Goal: Information Seeking & Learning: Learn about a topic

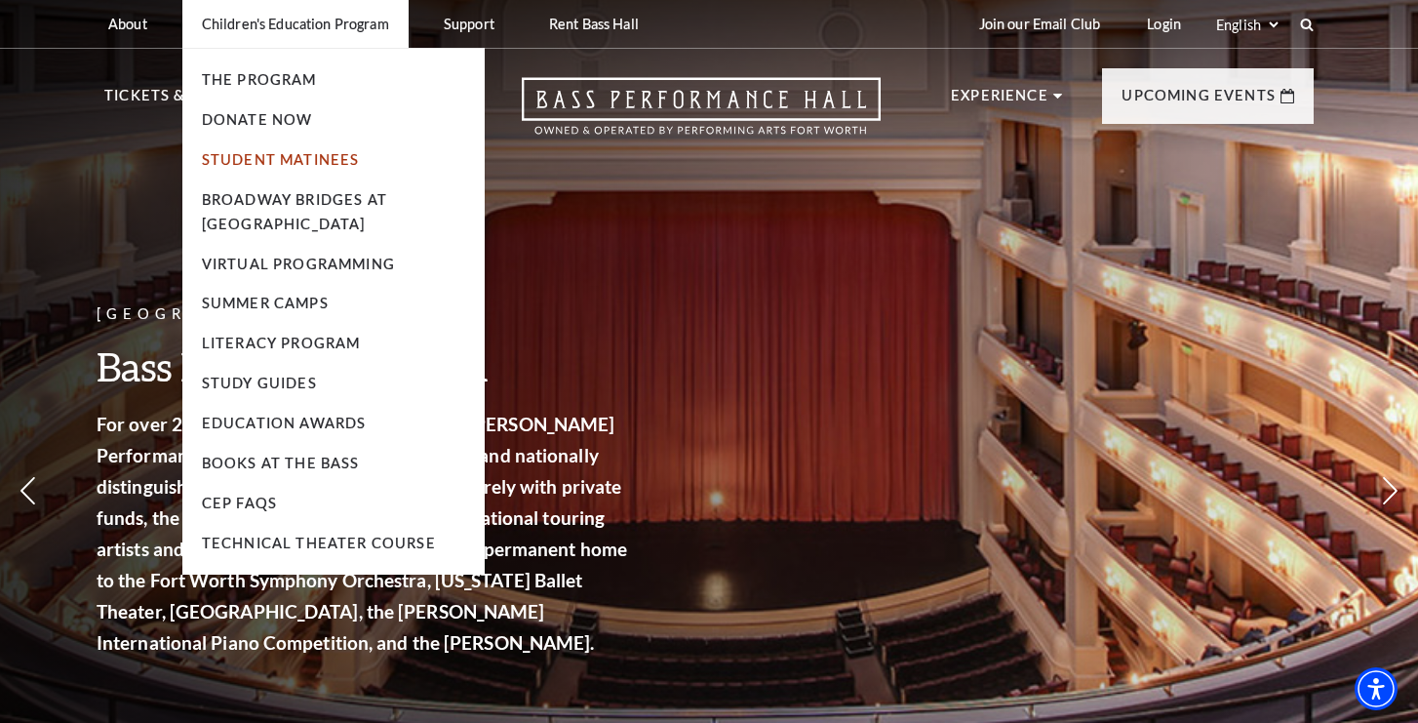
click at [301, 164] on link "Student Matinees" at bounding box center [281, 159] width 158 height 17
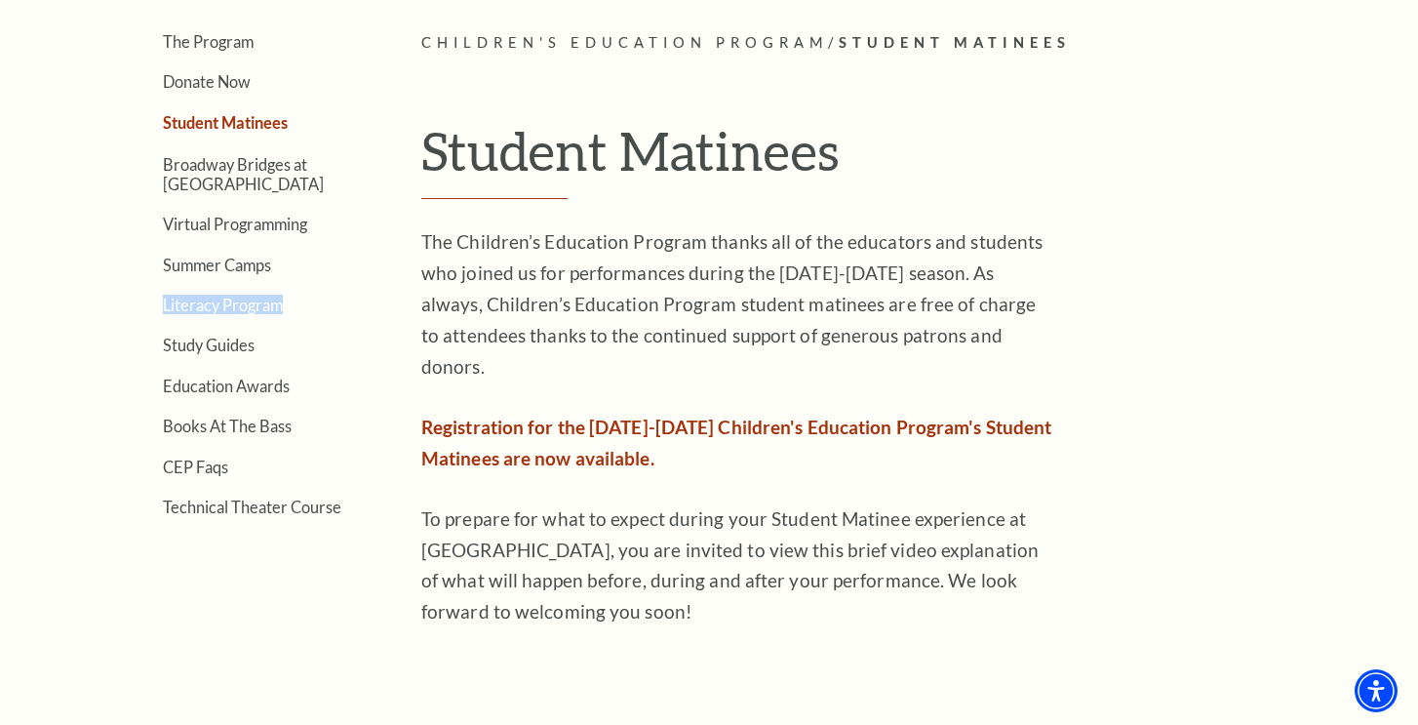
scroll to position [338, 0]
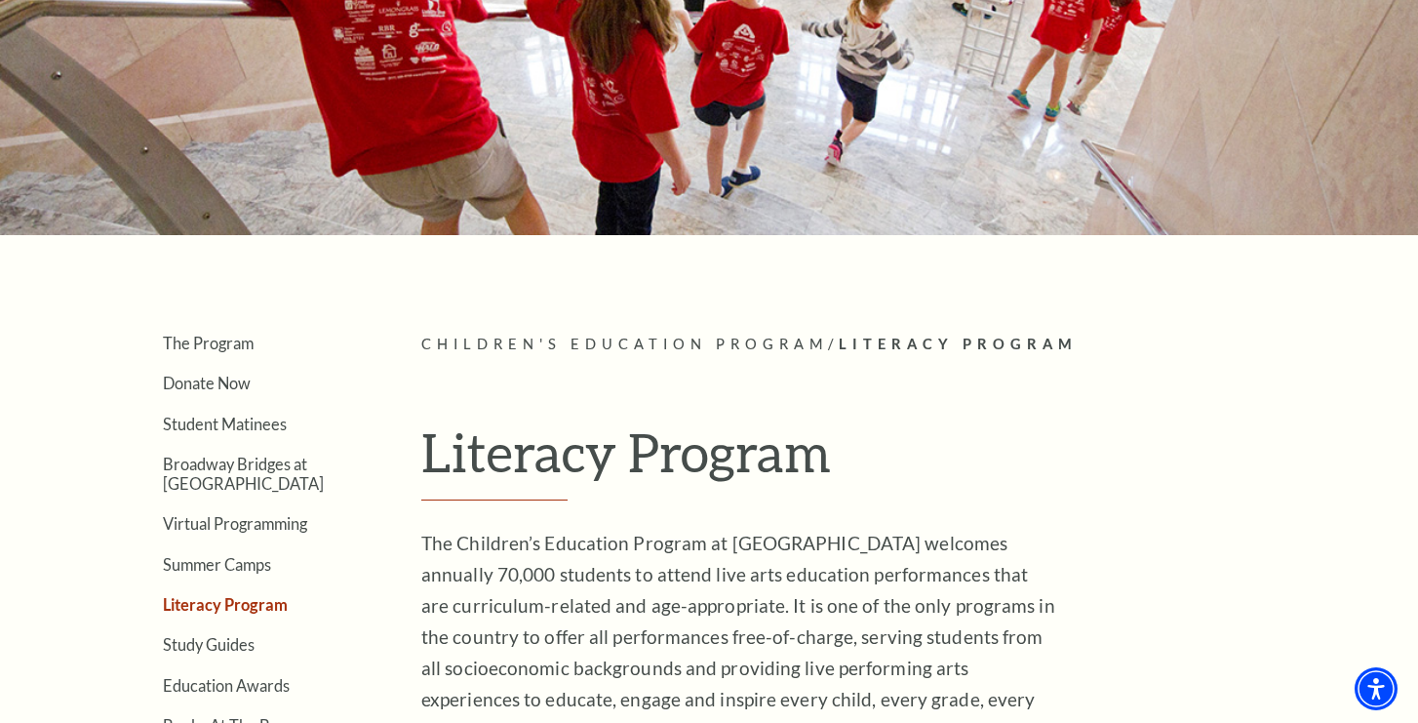
scroll to position [301, 0]
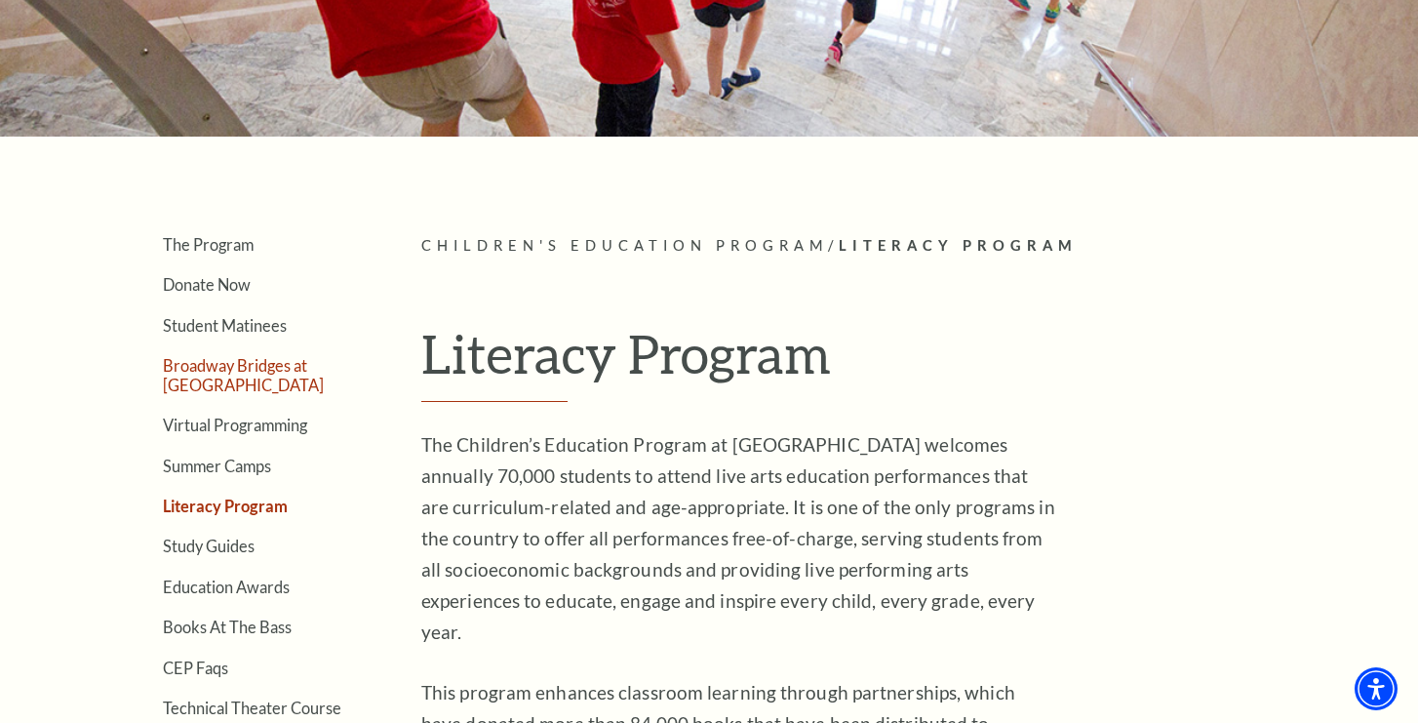
click at [264, 370] on link "Broadway Bridges at [GEOGRAPHIC_DATA]" at bounding box center [243, 374] width 161 height 37
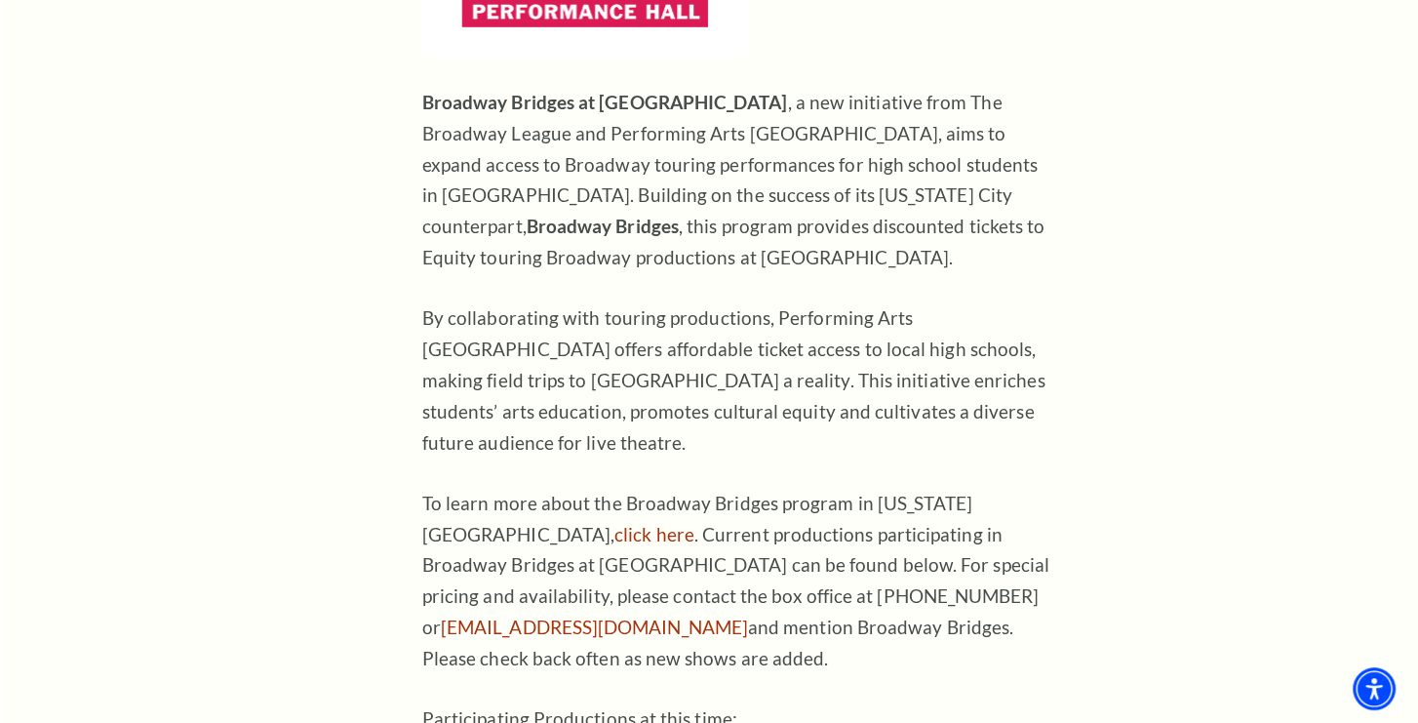
scroll to position [1041, 0]
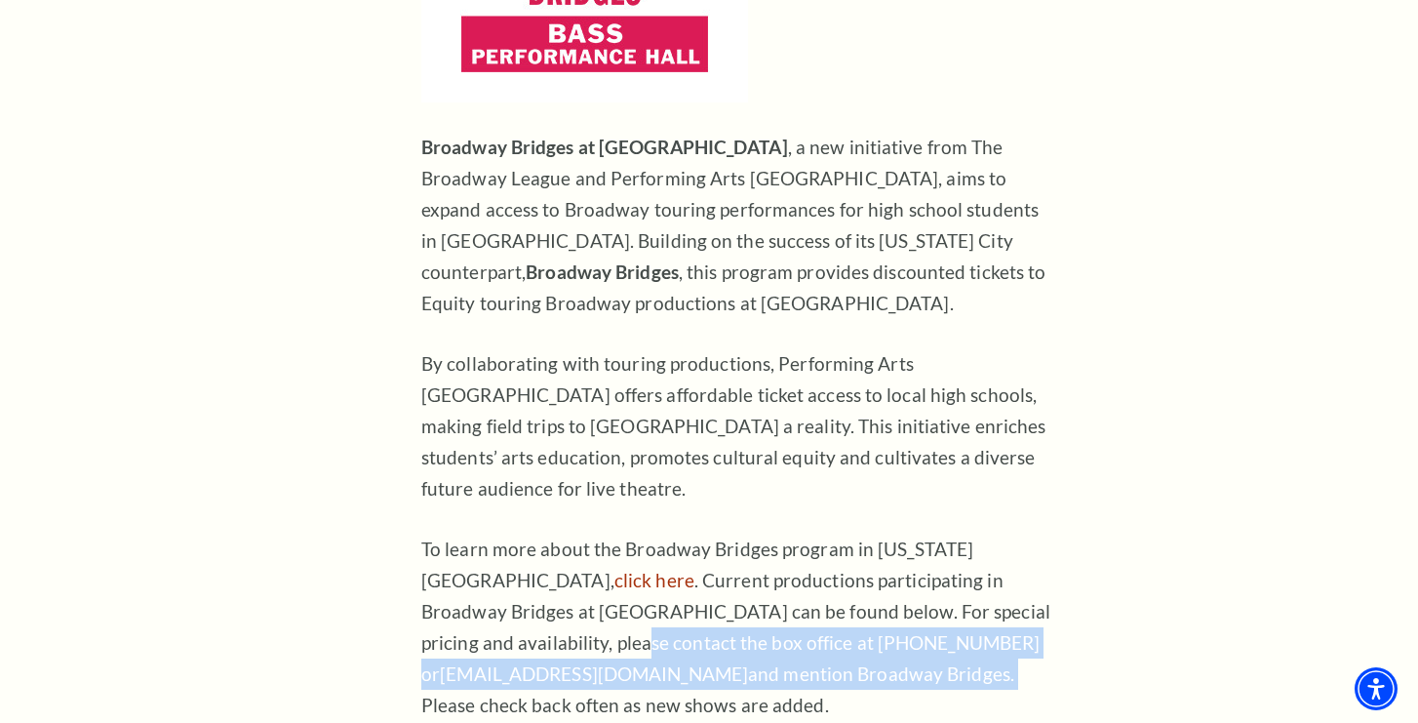
drag, startPoint x: 645, startPoint y: 649, endPoint x: 420, endPoint y: 611, distance: 227.5
click at [420, 611] on div "The Program Donate Now Student Matinees Broadway Bridges at Bass Performance Ha…" at bounding box center [708, 258] width 1209 height 1529
copy p "please contact the box office at 817-212-4280 or boxoffice@basshall.com and men…"
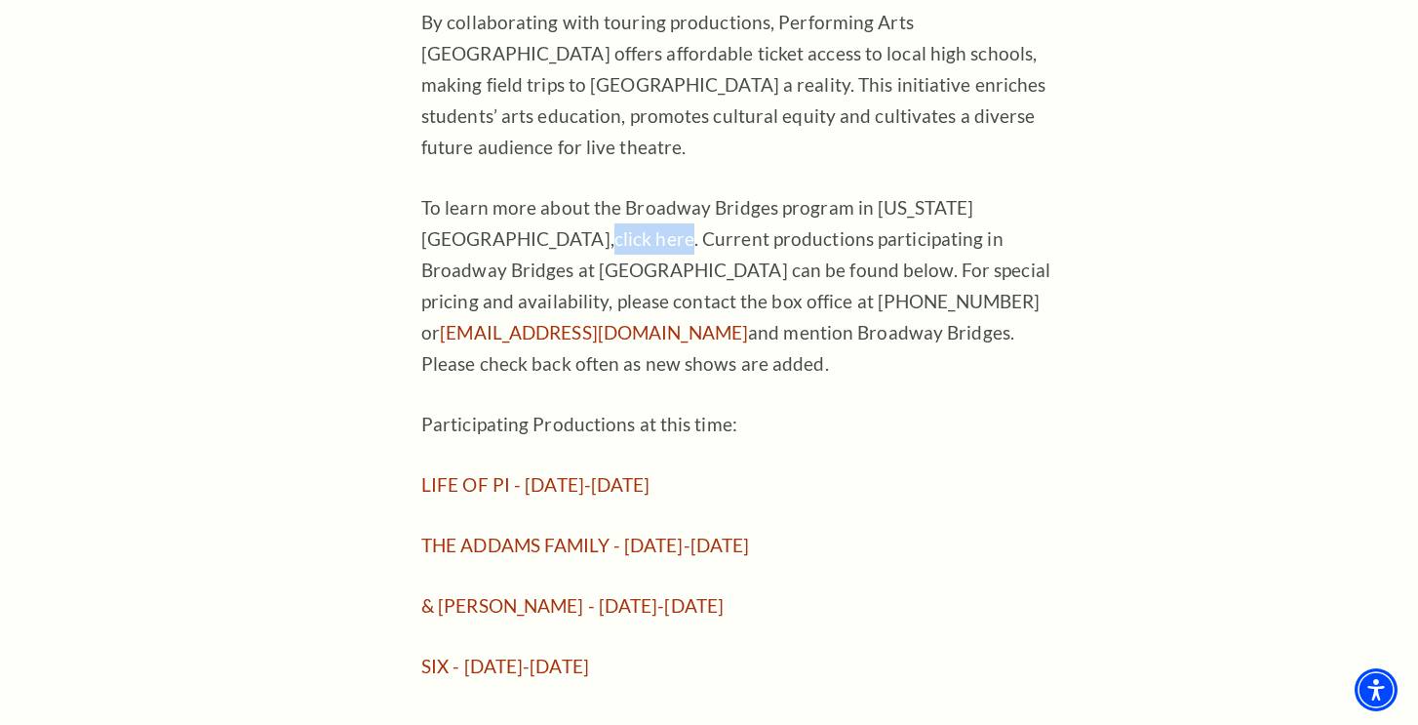
scroll to position [1392, 0]
